Goal: Task Accomplishment & Management: Use online tool/utility

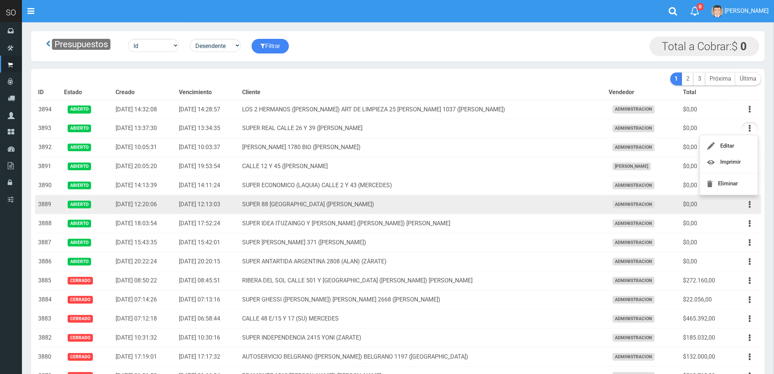
click at [478, 201] on td "SUPER 88 CALLE 32 2800 SOFIA (ZARATE)" at bounding box center [423, 204] width 367 height 19
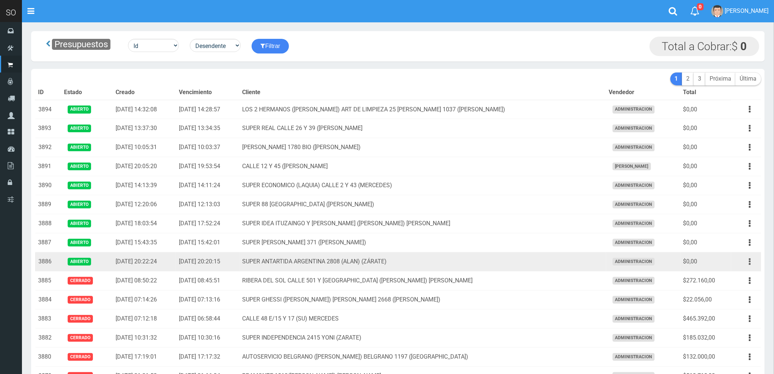
click at [749, 262] on icon "button" at bounding box center [750, 261] width 2 height 13
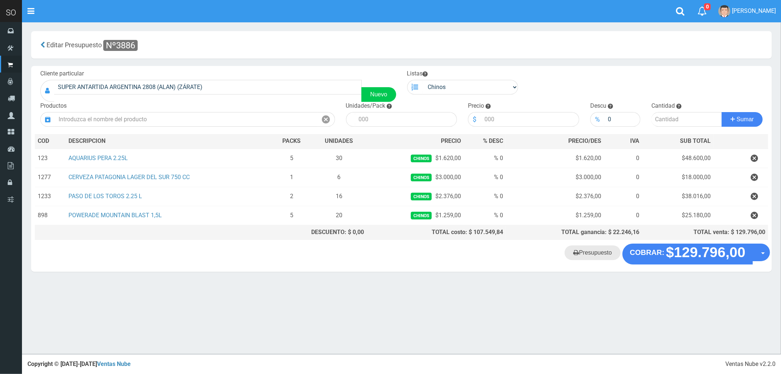
click at [598, 252] on link "Presupuesto" at bounding box center [592, 252] width 56 height 15
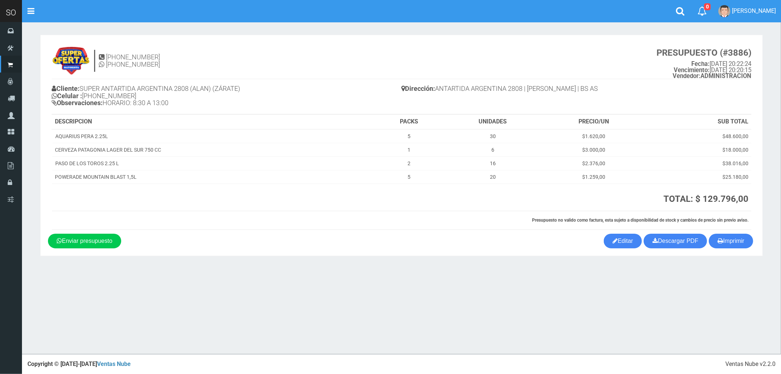
click at [738, 232] on div "11-3668-4611 11-3668-4611 PRESUPUESTO (#3886) Fecha: 2025-09-02 20:22:24 Vencim…" at bounding box center [401, 137] width 707 height 191
click at [734, 242] on button "Imprimir" at bounding box center [730, 240] width 44 height 15
